Goal: Navigation & Orientation: Find specific page/section

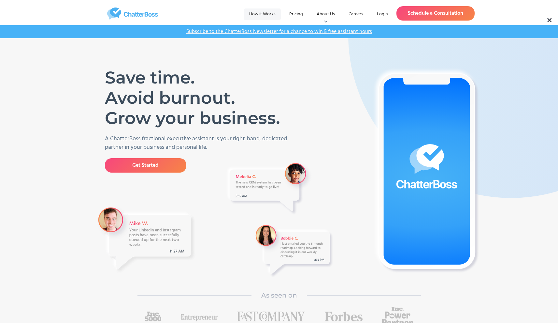
click at [265, 13] on link "How it Works" at bounding box center [262, 14] width 37 height 12
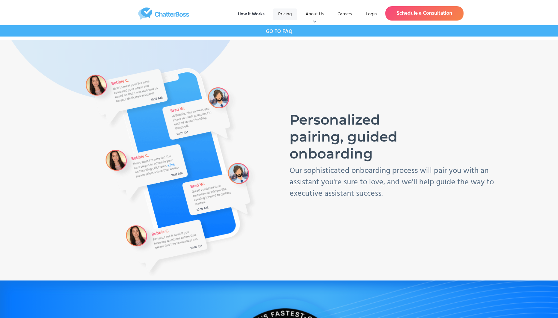
click at [284, 14] on link "Pricing" at bounding box center [285, 14] width 24 height 12
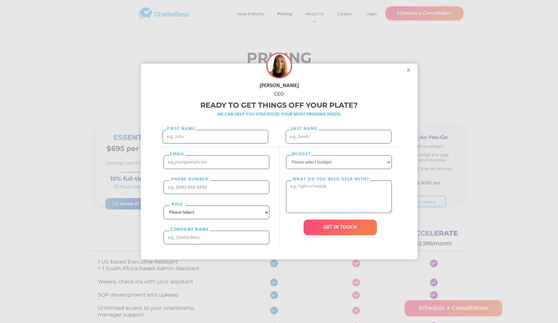
click at [411, 68] on div "x" at bounding box center [410, 69] width 15 height 10
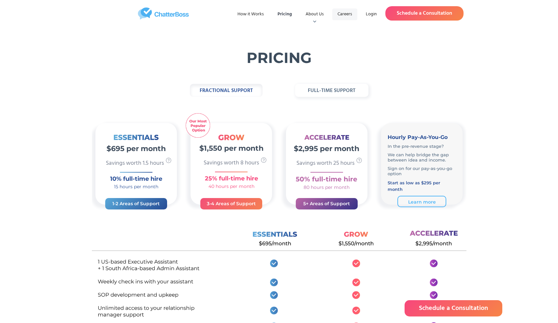
click at [343, 14] on link "Careers" at bounding box center [344, 14] width 25 height 12
click at [347, 14] on link "Careers" at bounding box center [344, 14] width 25 height 12
click at [159, 13] on img "home" at bounding box center [163, 13] width 129 height 12
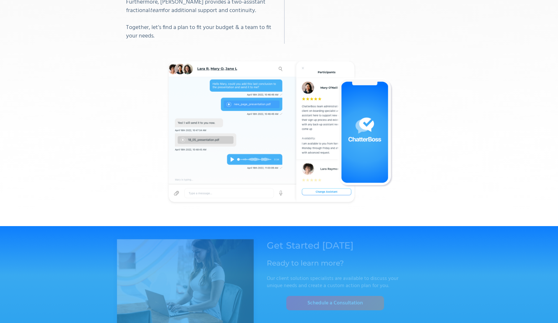
scroll to position [1991, 0]
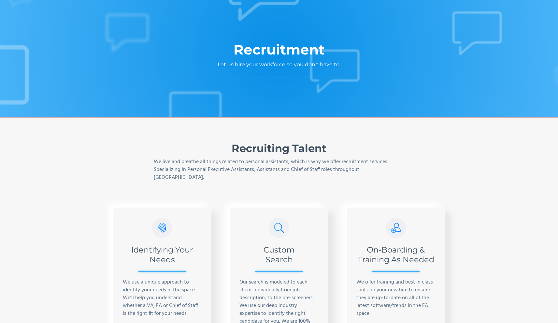
scroll to position [119, 0]
